Goal: Task Accomplishment & Management: Use online tool/utility

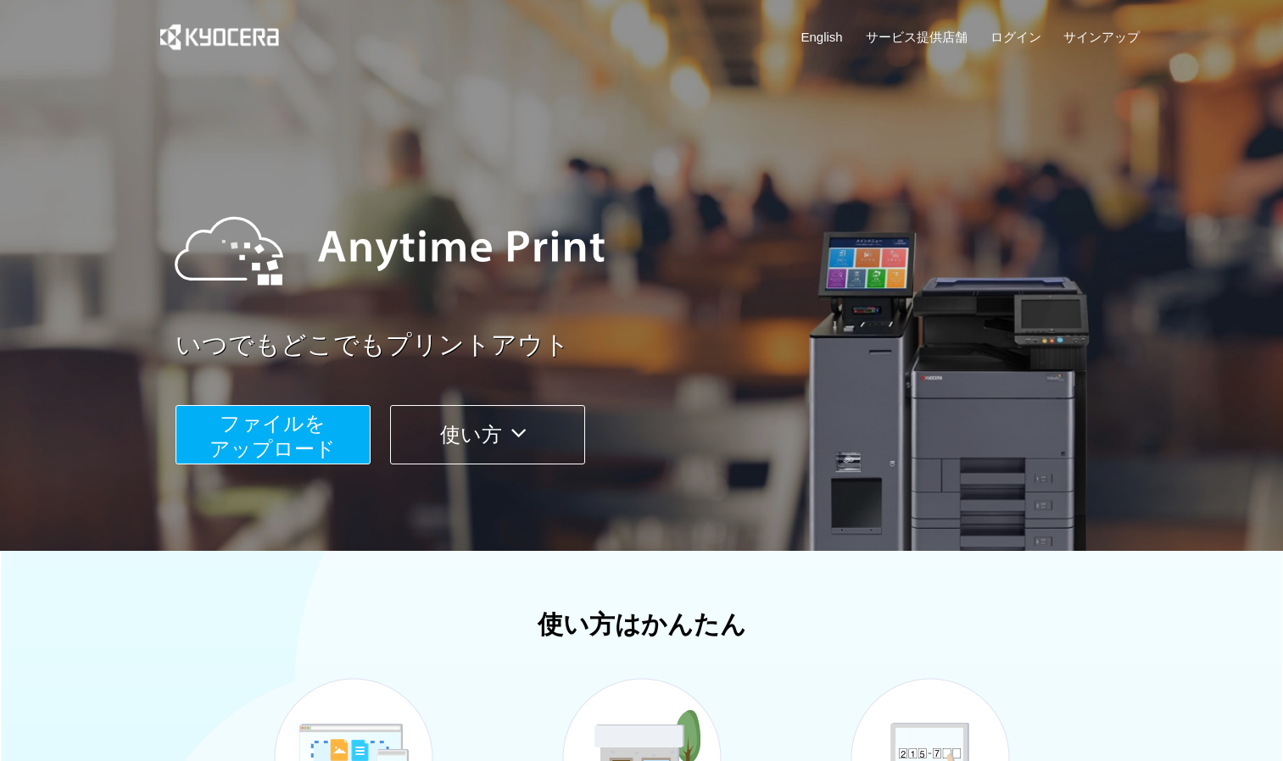
click at [312, 440] on span "ファイルを ​​アップロード" at bounding box center [272, 436] width 126 height 48
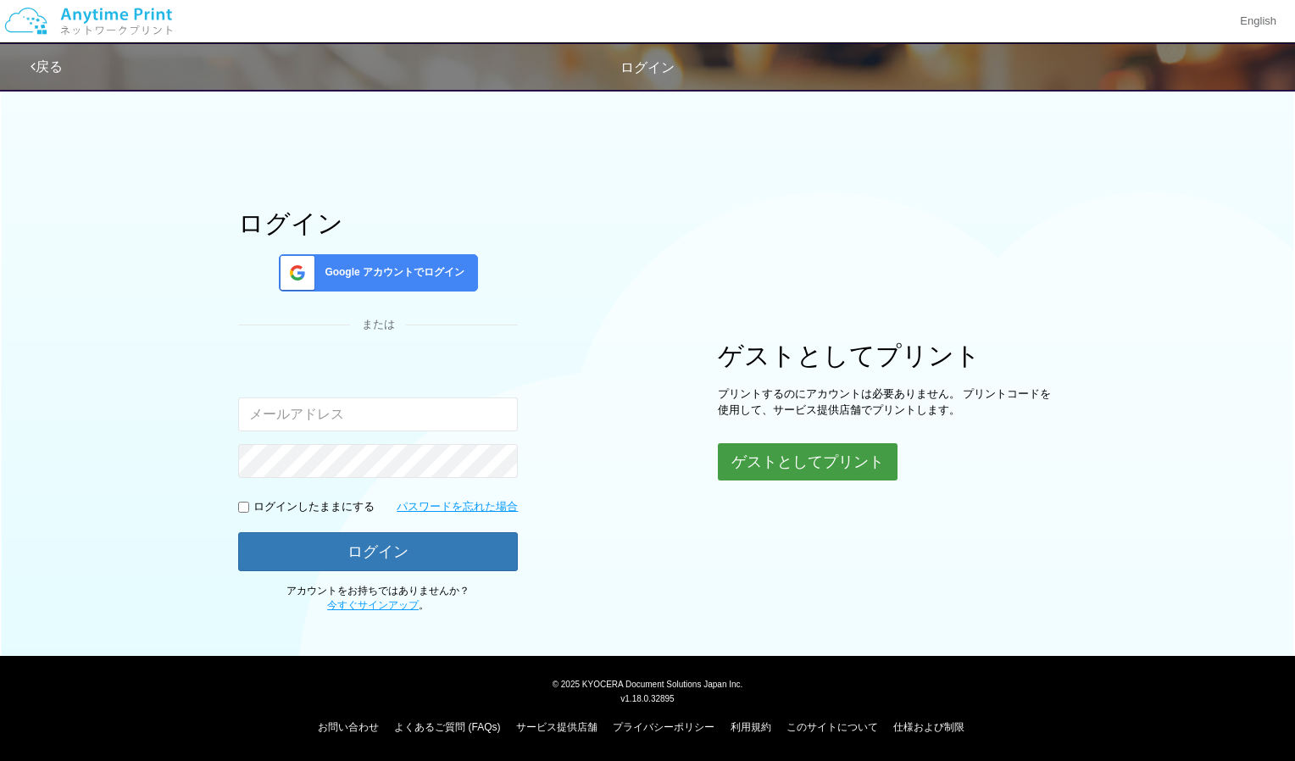
click at [828, 464] on button "ゲストとしてプリント" at bounding box center [808, 461] width 180 height 37
click at [865, 471] on button "ゲストとしてプリント" at bounding box center [808, 461] width 180 height 37
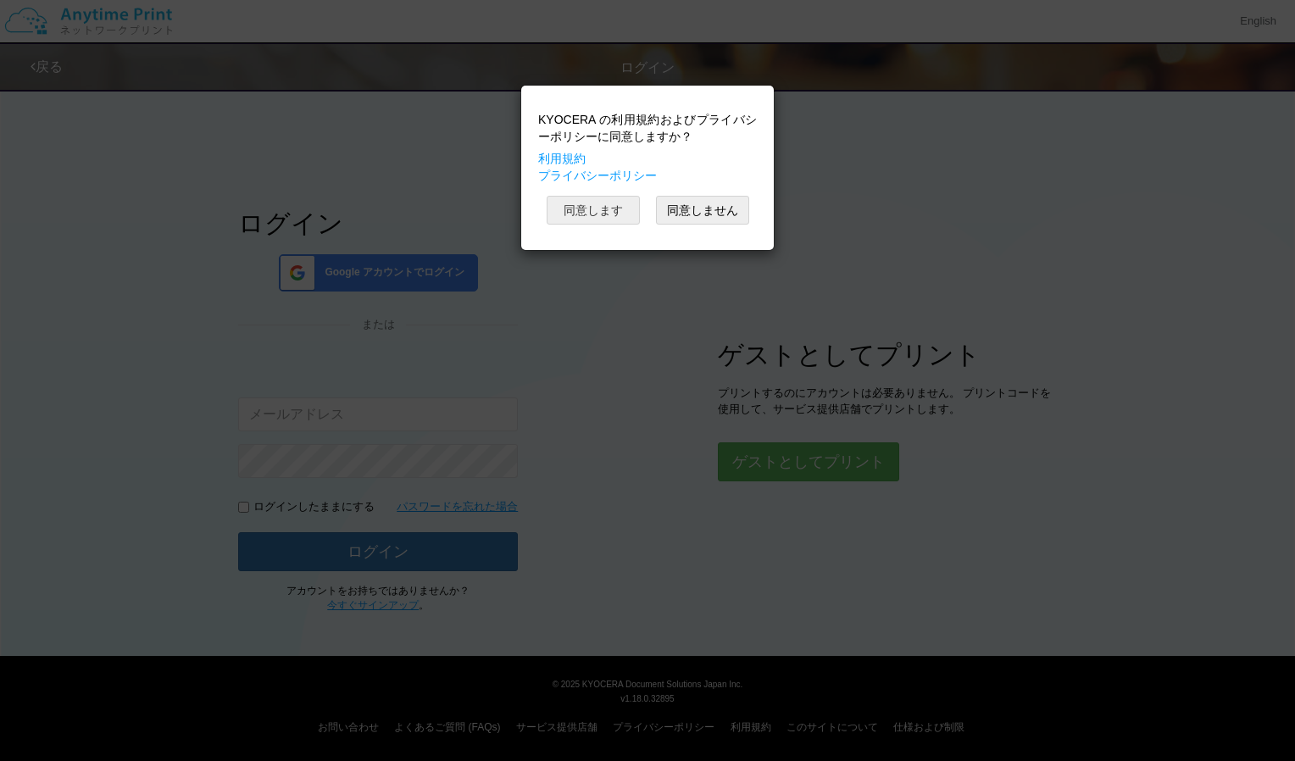
click at [612, 206] on button "同意します" at bounding box center [593, 210] width 93 height 29
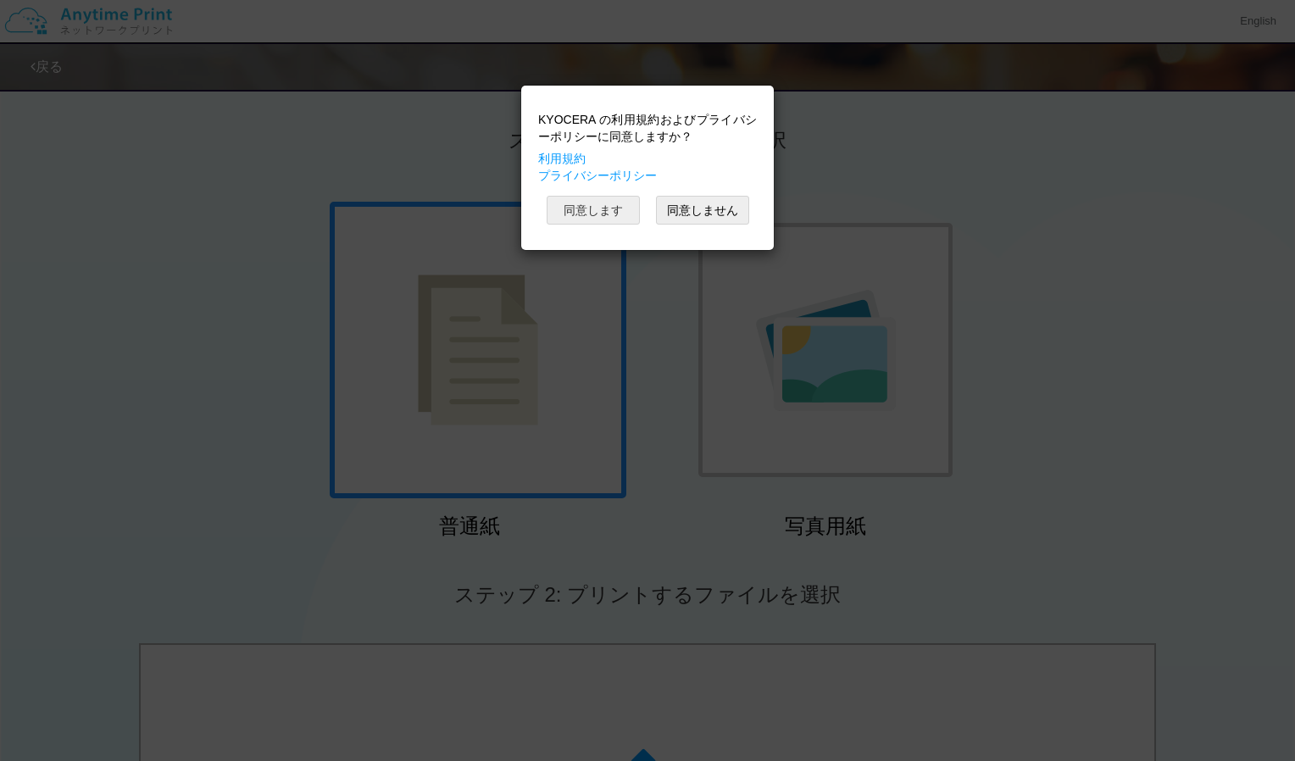
click at [609, 209] on button "同意します" at bounding box center [593, 210] width 93 height 29
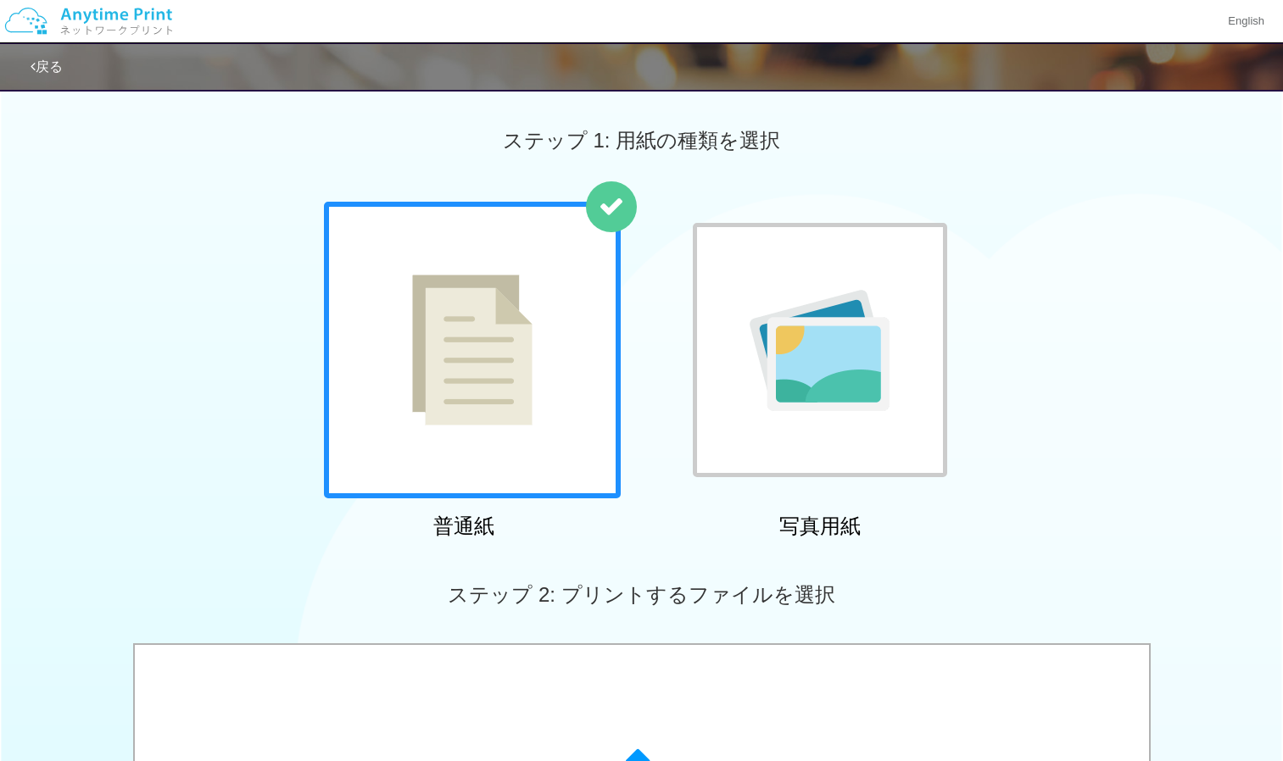
click at [562, 315] on div at bounding box center [472, 350] width 297 height 297
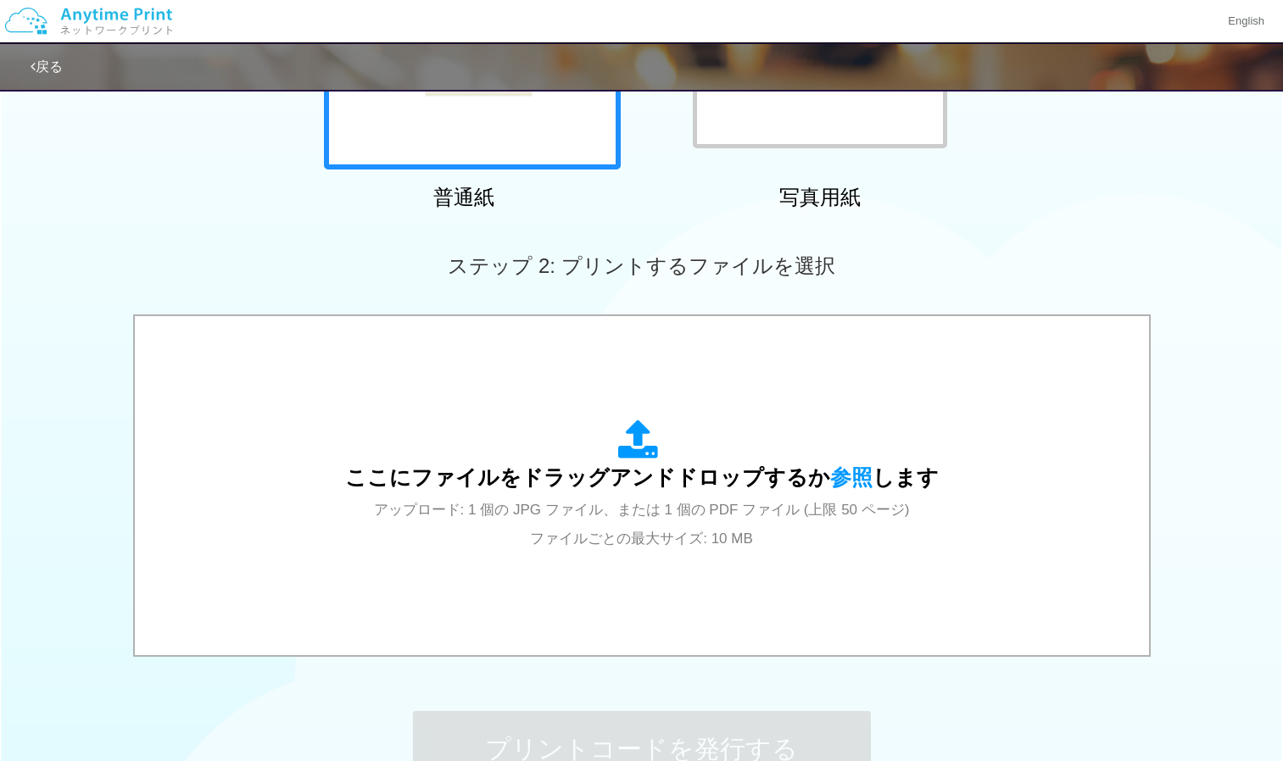
scroll to position [381, 0]
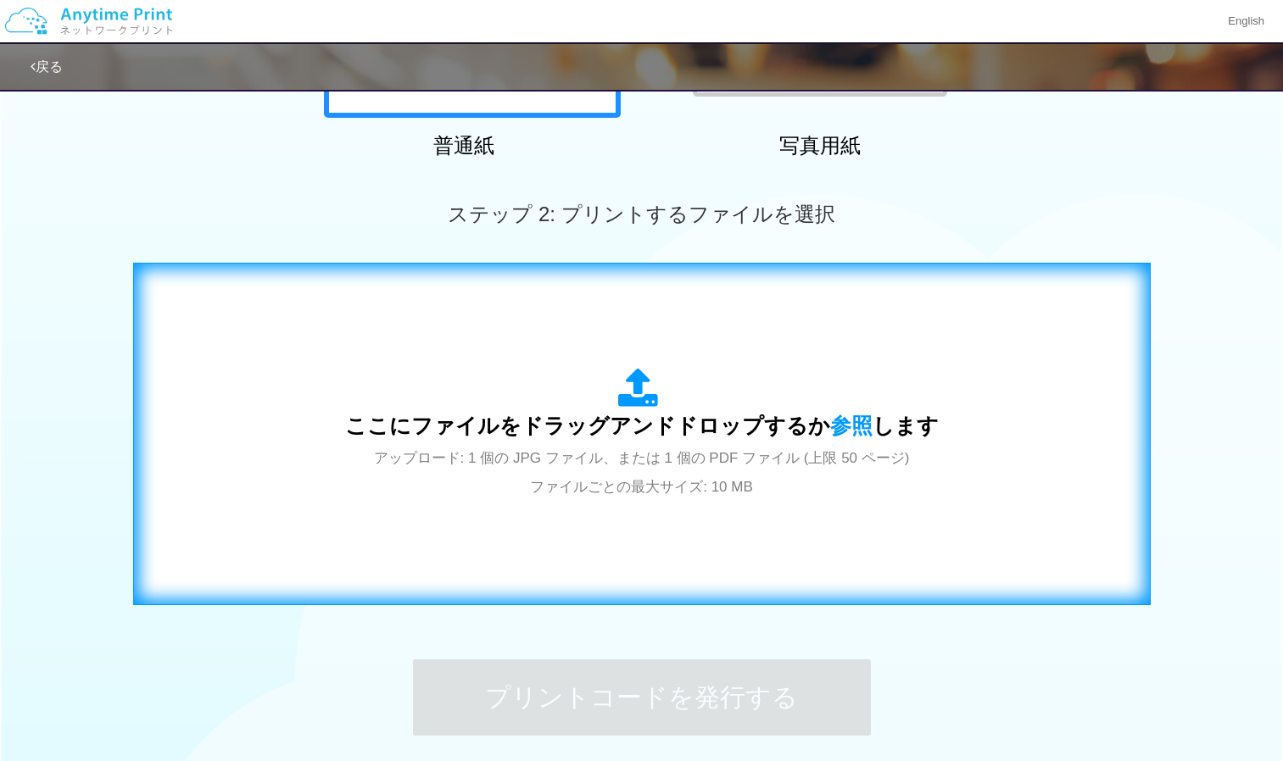
click at [641, 368] on icon at bounding box center [641, 389] width 47 height 42
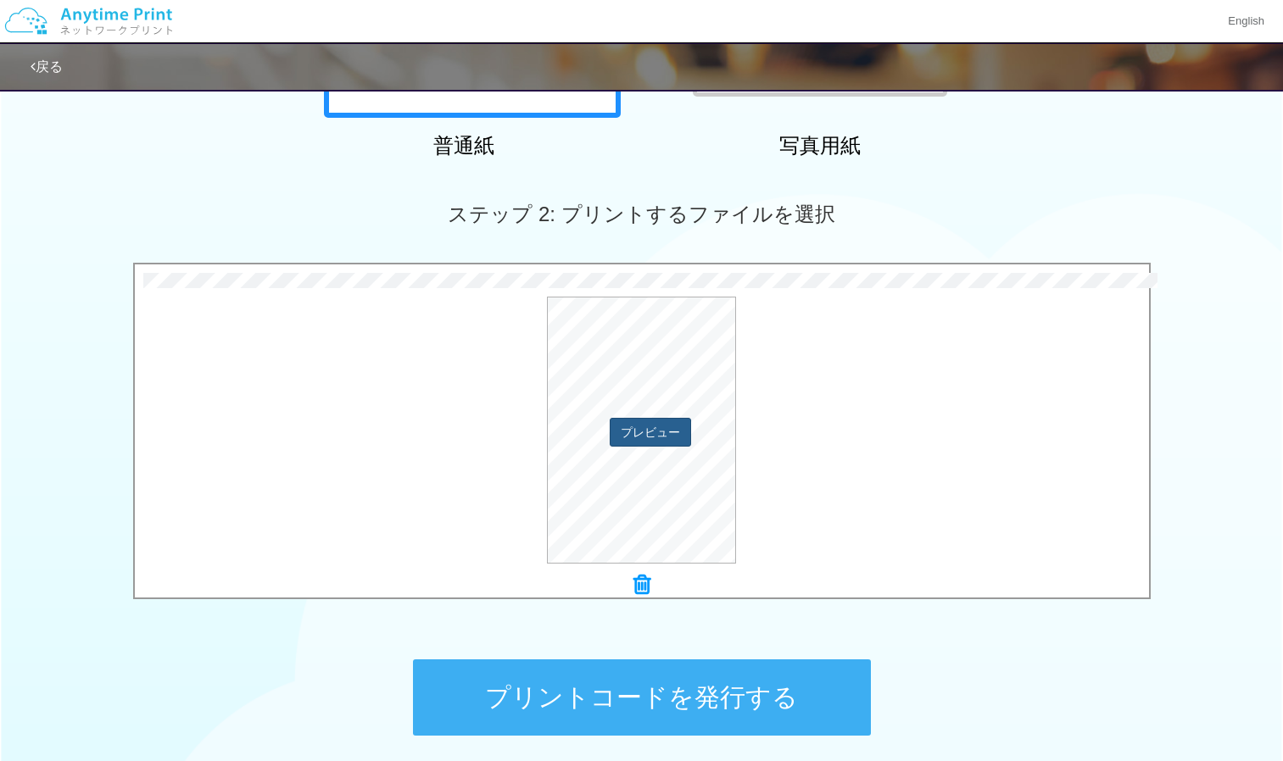
scroll to position [528, 0]
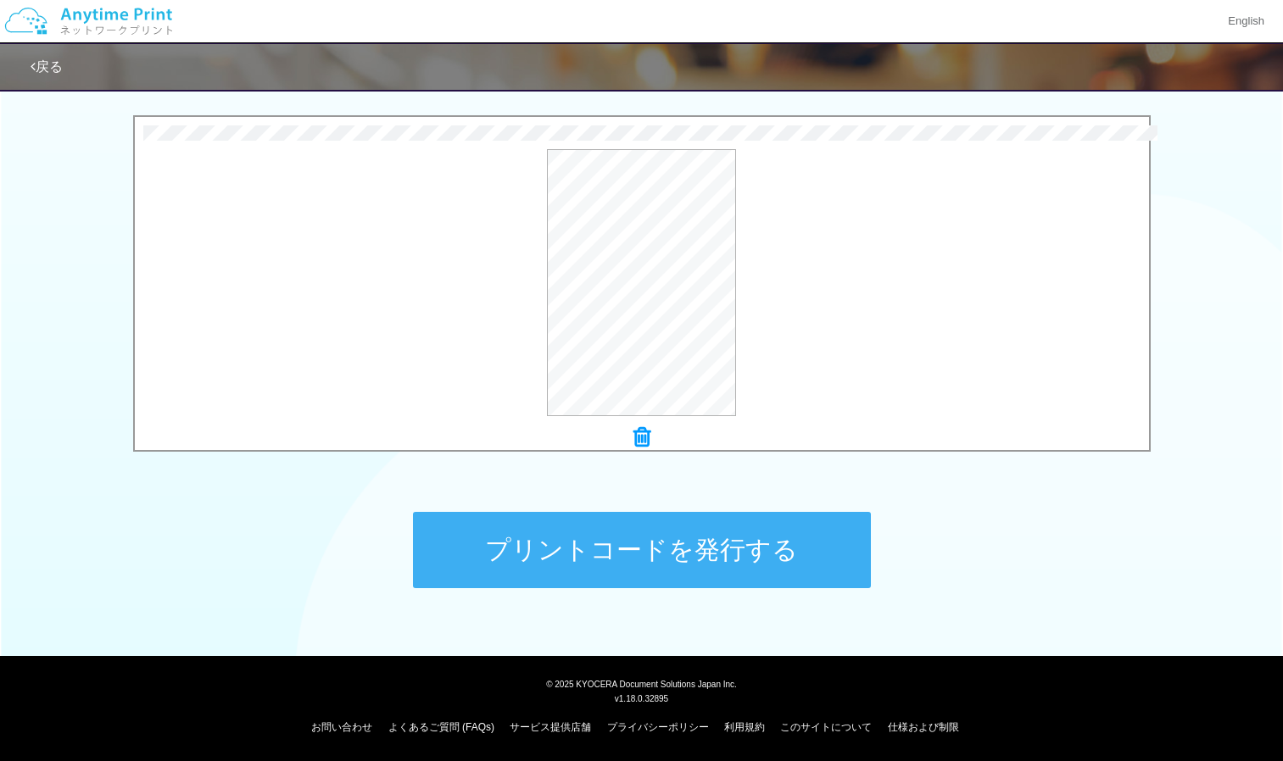
click at [624, 554] on button "プリントコードを発行する" at bounding box center [642, 550] width 458 height 76
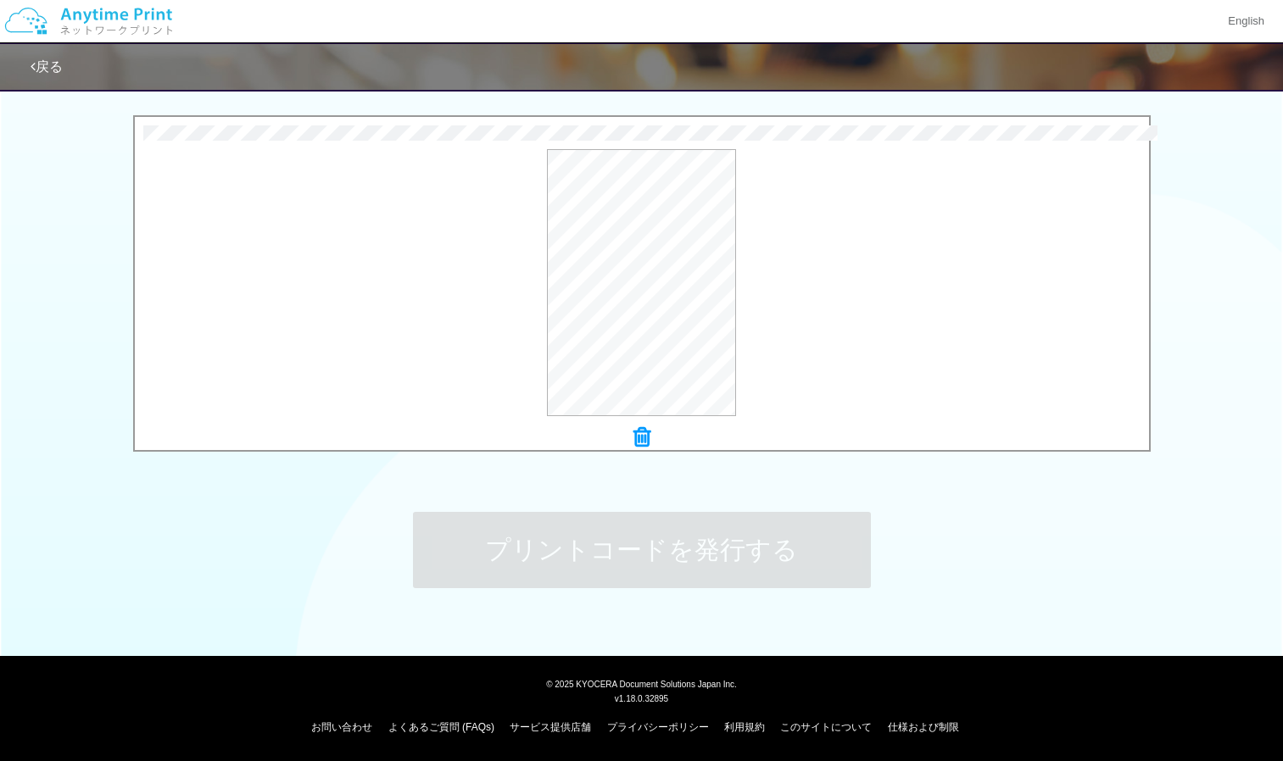
scroll to position [0, 0]
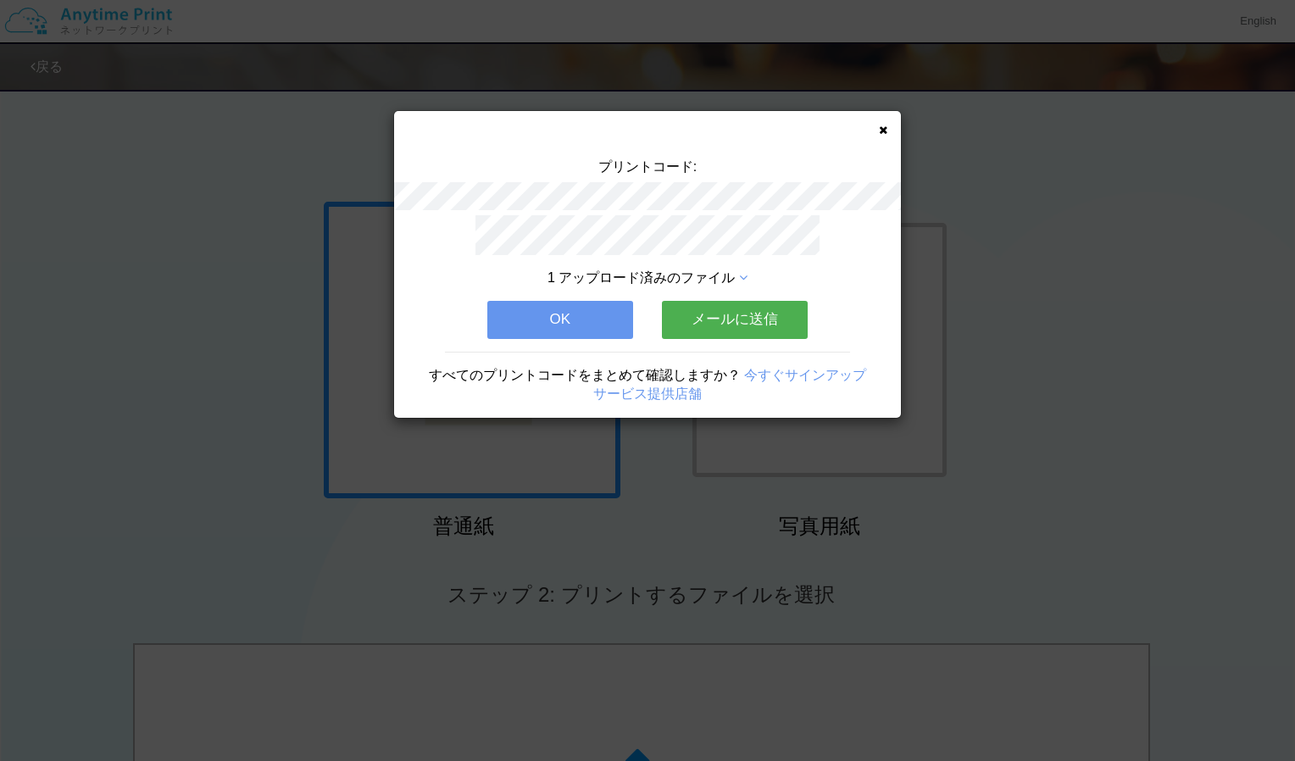
click at [564, 320] on button "OK" at bounding box center [560, 319] width 146 height 37
